Goal: Task Accomplishment & Management: Manage account settings

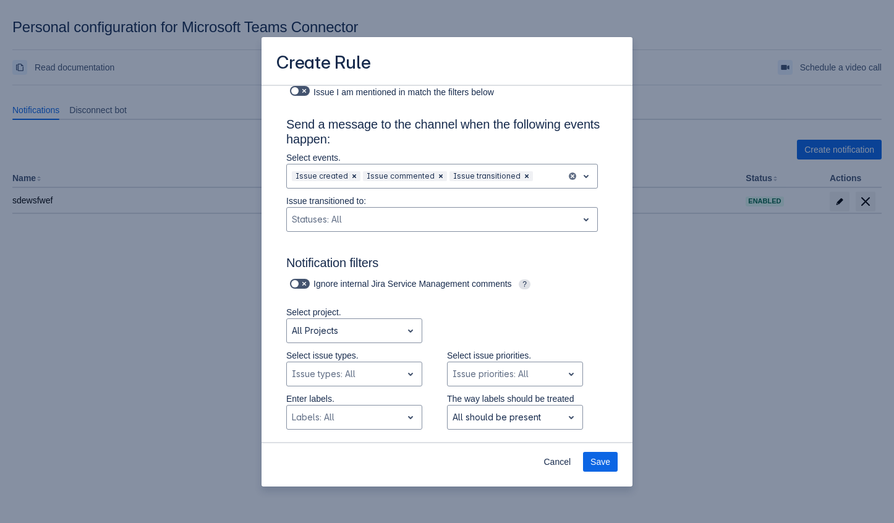
scroll to position [72, 0]
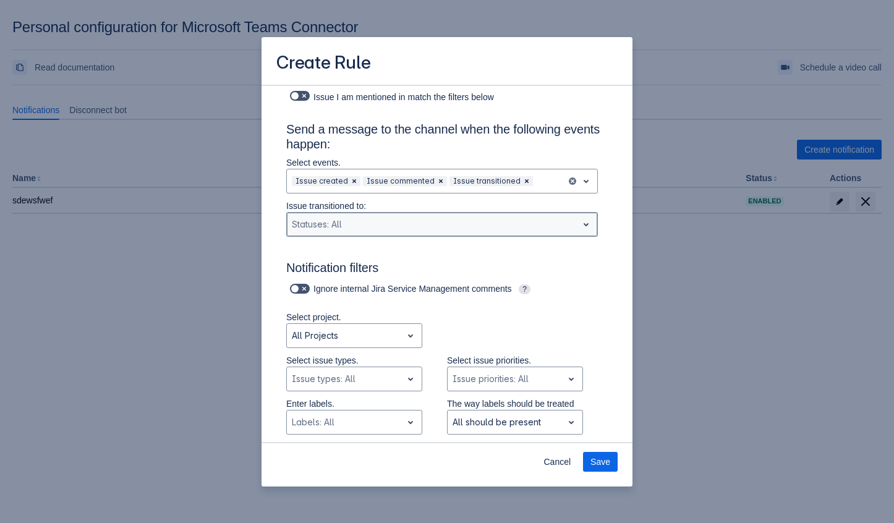
click at [387, 227] on div at bounding box center [432, 224] width 281 height 15
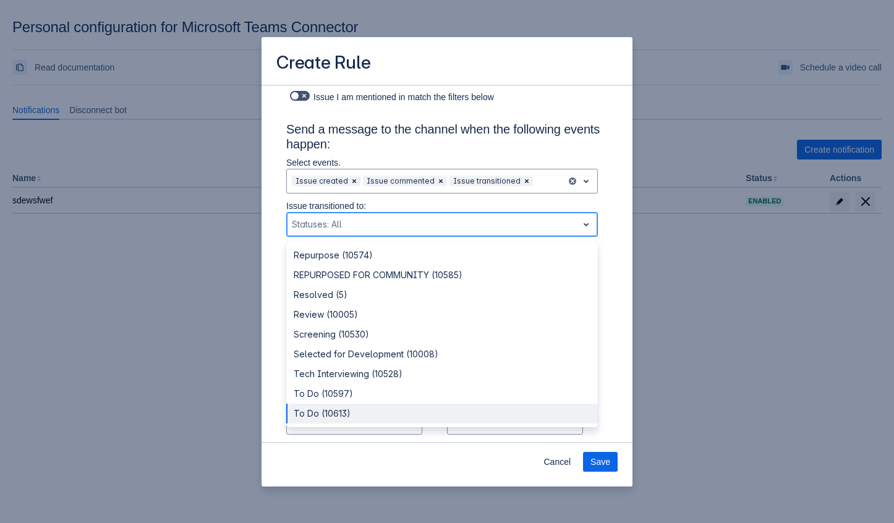
scroll to position [1309, 0]
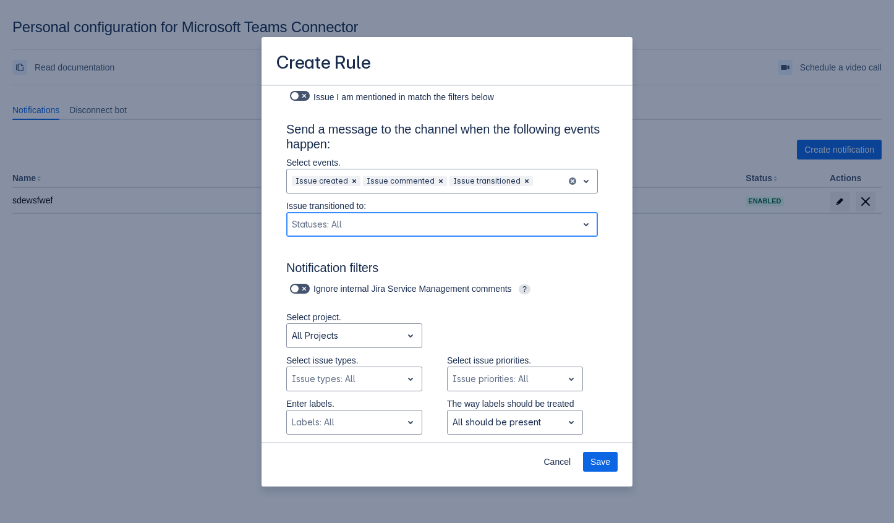
click at [370, 213] on div "Statuses: All" at bounding box center [442, 224] width 312 height 25
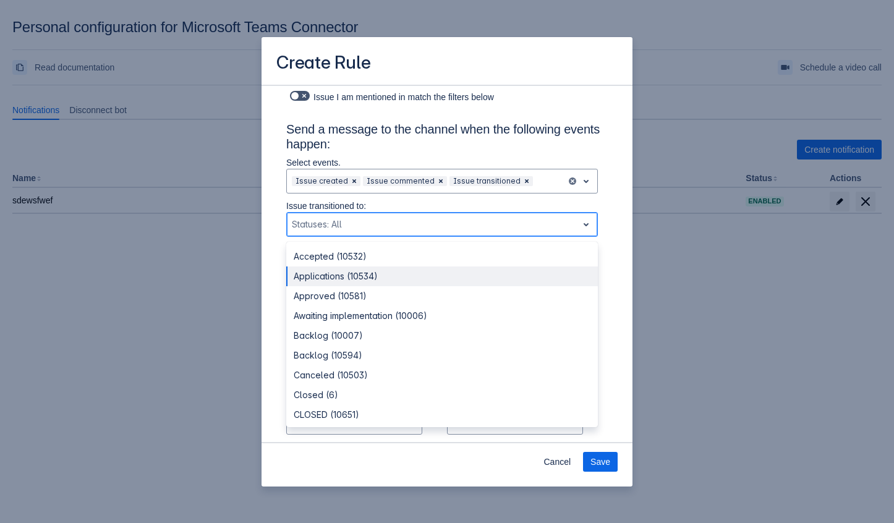
click at [348, 279] on div "Applications (10534)" at bounding box center [442, 277] width 312 height 20
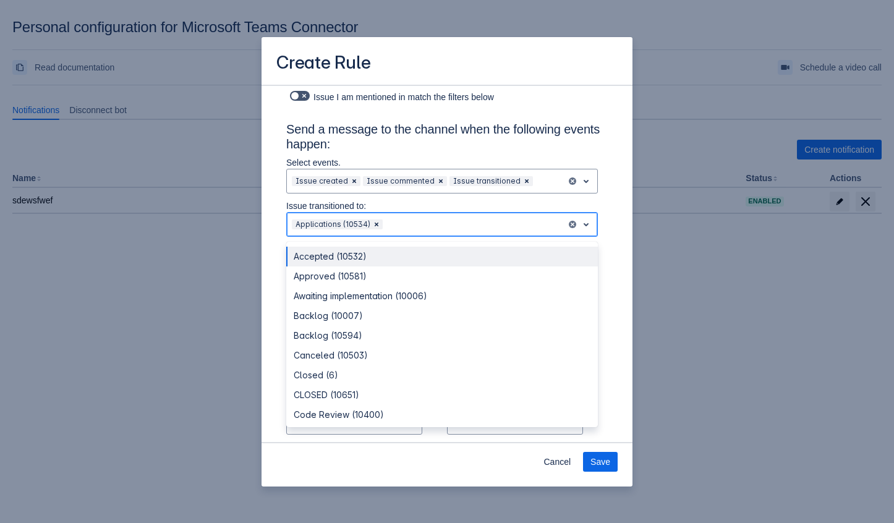
click at [506, 226] on div at bounding box center [474, 224] width 178 height 15
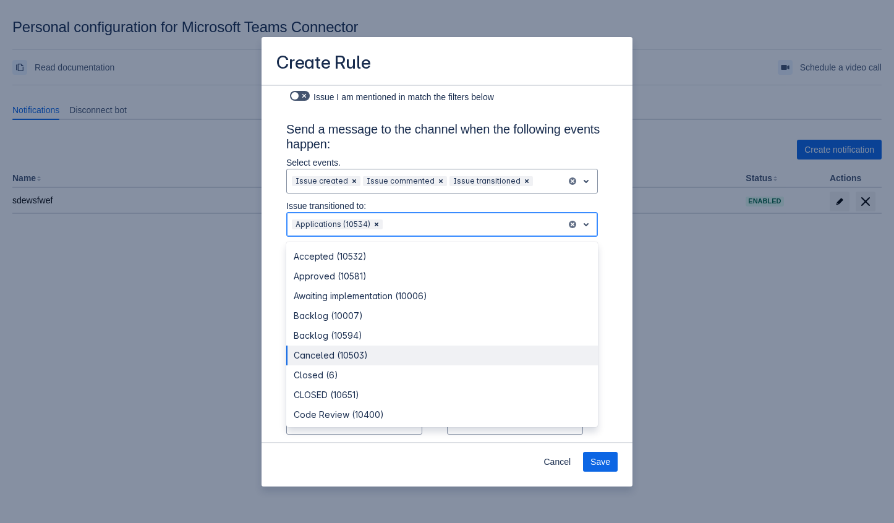
click at [418, 348] on div "Canceled (10503)" at bounding box center [442, 356] width 312 height 20
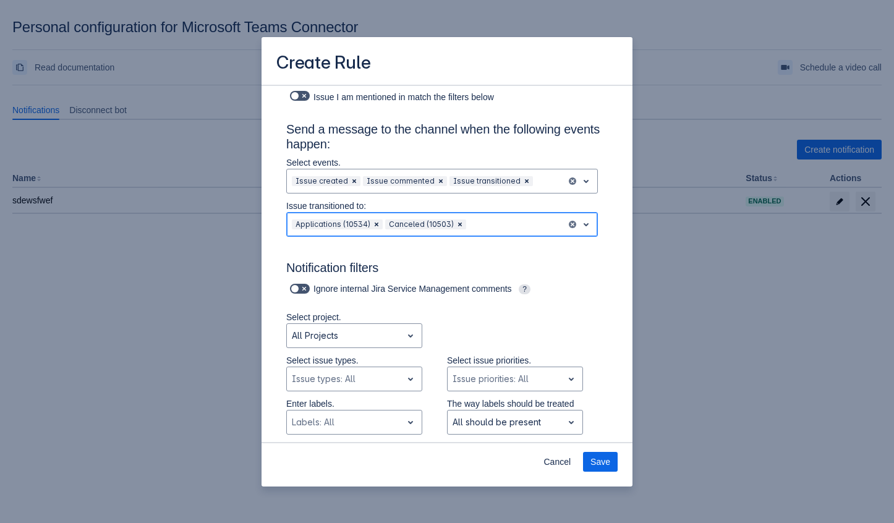
click at [519, 224] on div at bounding box center [516, 224] width 94 height 15
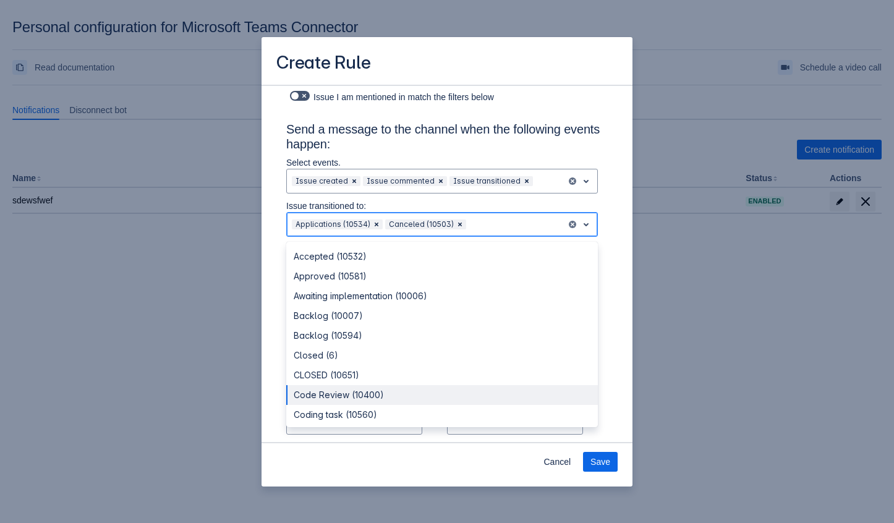
click at [398, 395] on div "Code Review (10400)" at bounding box center [442, 395] width 312 height 20
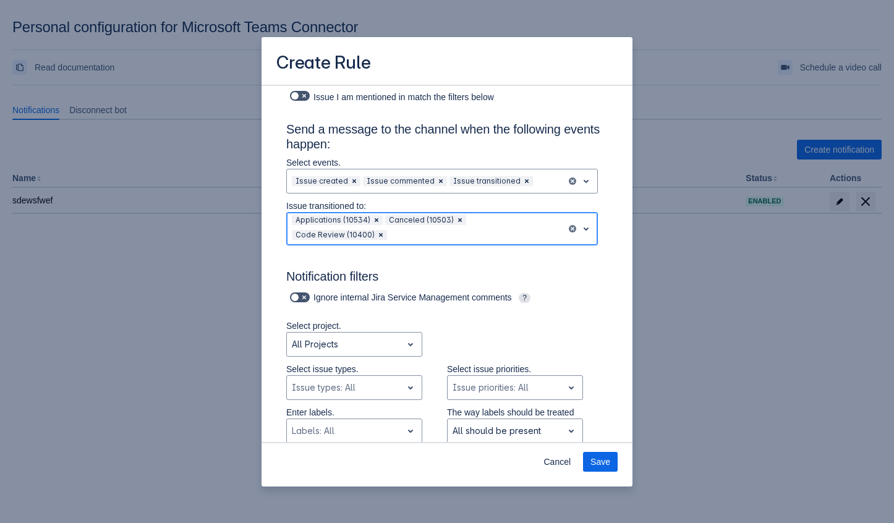
click at [511, 238] on div at bounding box center [476, 235] width 173 height 15
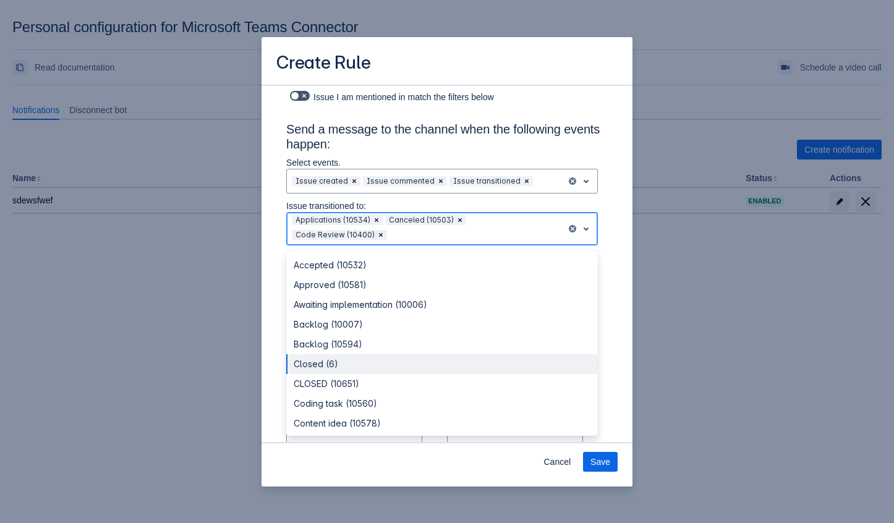
click at [387, 369] on div "Closed (6)" at bounding box center [442, 364] width 312 height 20
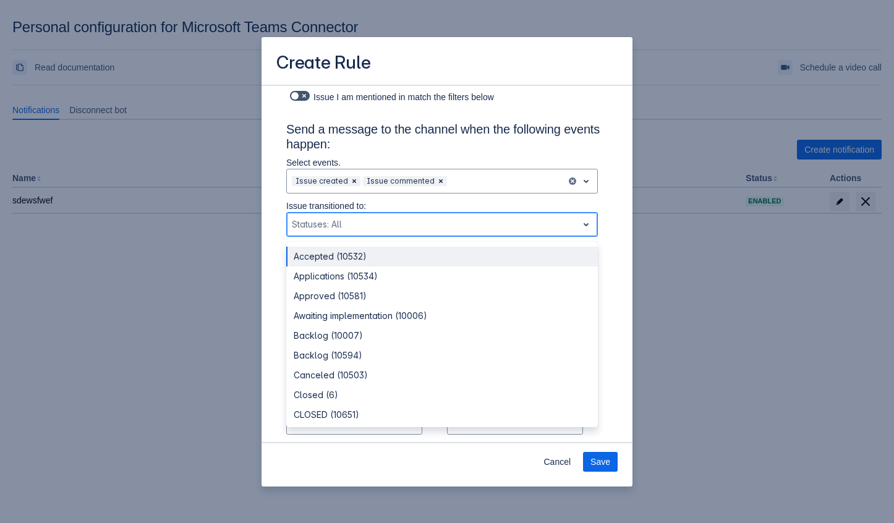
click at [317, 228] on div at bounding box center [432, 224] width 281 height 15
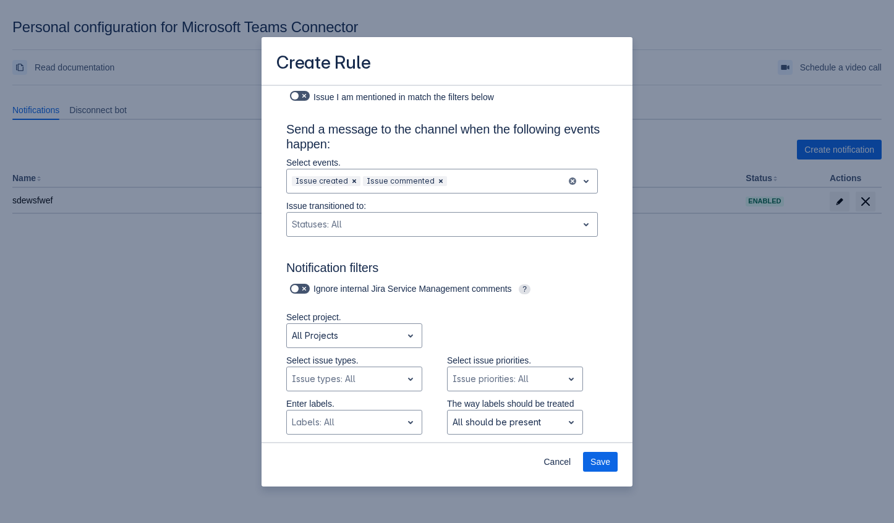
click at [606, 223] on div "Issue transitioned to: , multiple selections available, Statuses: All" at bounding box center [442, 221] width 332 height 43
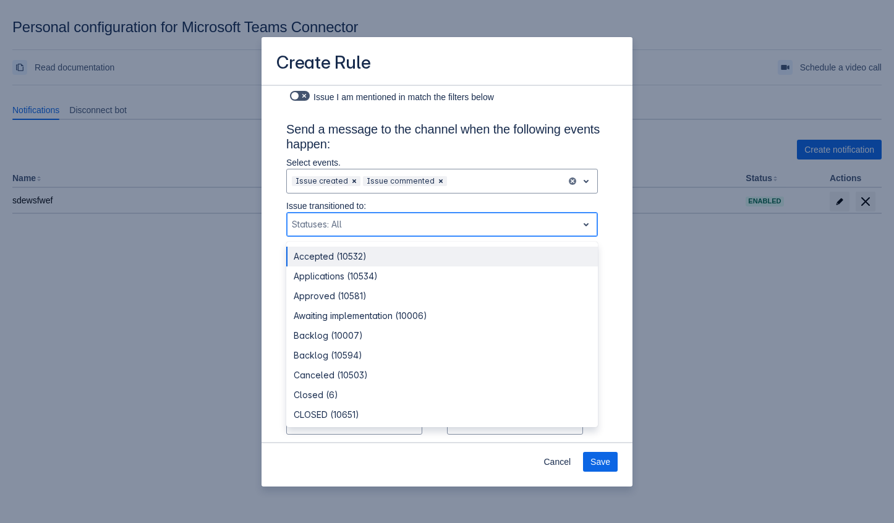
click at [458, 226] on div at bounding box center [432, 224] width 281 height 15
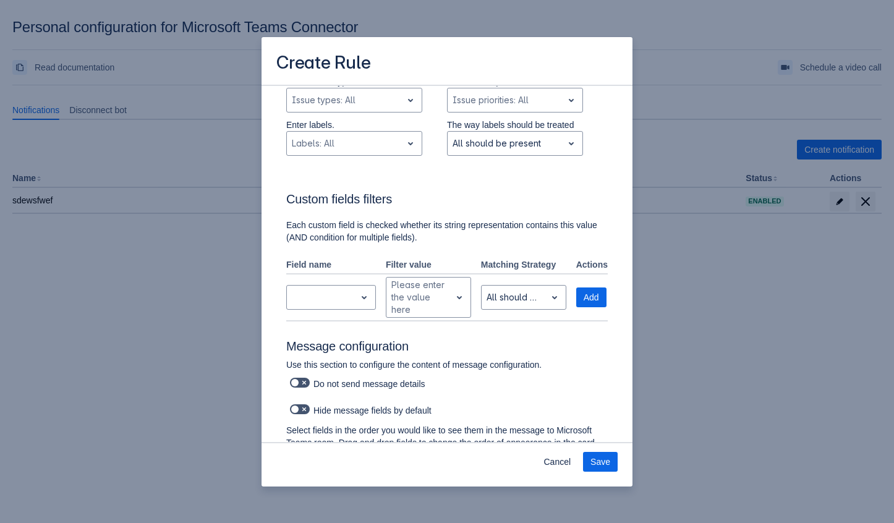
scroll to position [347, 0]
